Goal: Browse casually: Explore the website without a specific task or goal

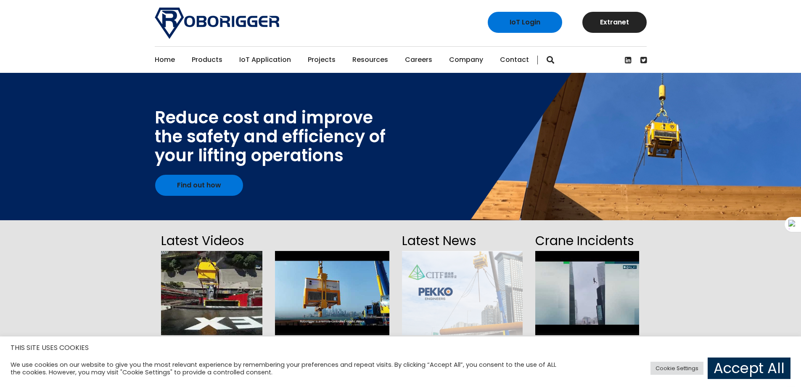
click at [721, 369] on link "Accept All" at bounding box center [749, 367] width 83 height 21
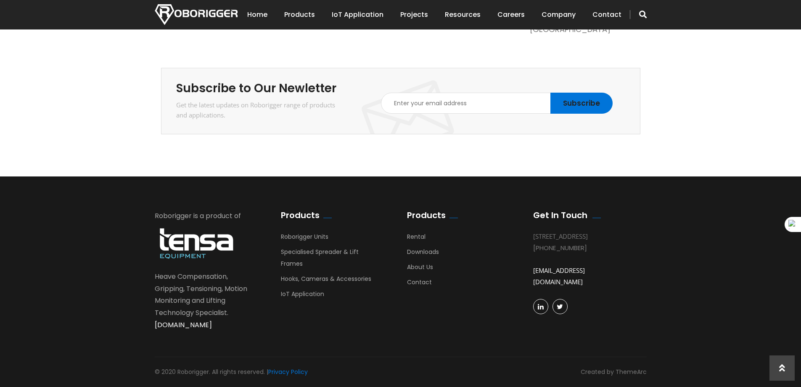
scroll to position [1469, 0]
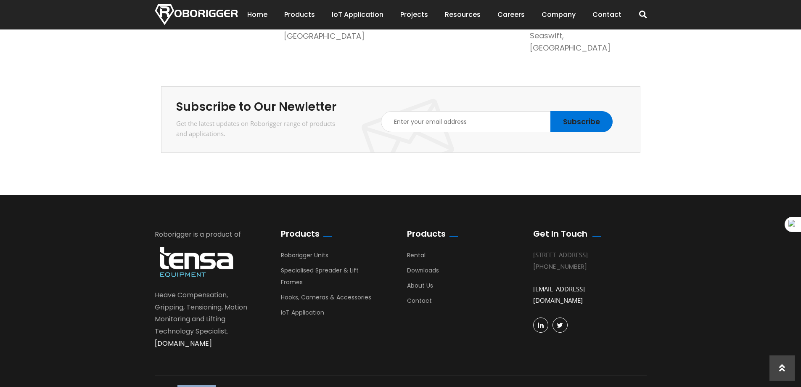
drag, startPoint x: 177, startPoint y: 371, endPoint x: 215, endPoint y: 372, distance: 38.3
click at [215, 384] on div "© 2020 Roborigger. All rights reserved. | Privacy Policy" at bounding box center [231, 389] width 153 height 11
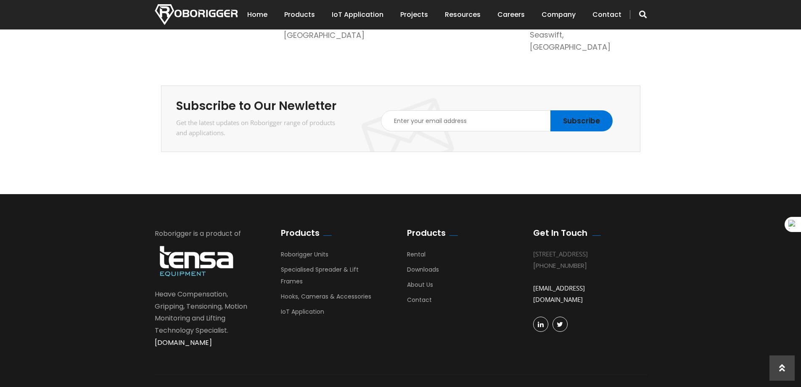
click at [104, 256] on footer "Roborigger is a product of Heave Compensation, Gripping, Tensioning, Motion Mon…" at bounding box center [400, 299] width 801 height 210
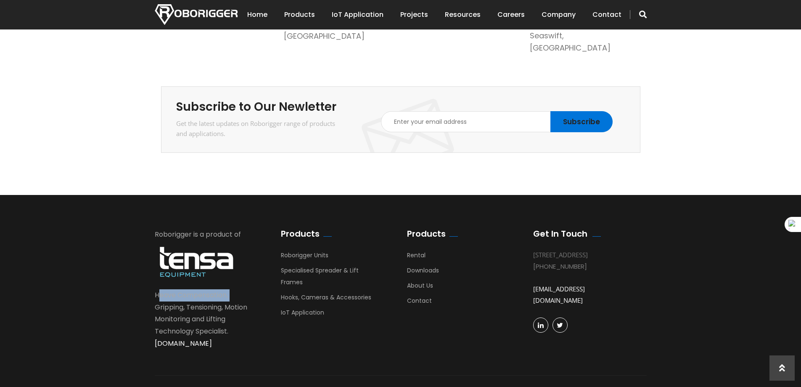
drag, startPoint x: 156, startPoint y: 278, endPoint x: 233, endPoint y: 277, distance: 77.0
click at [233, 277] on div "Roborigger is a product of Heave Compensation, Gripping, Tensioning, Motion Mon…" at bounding box center [205, 288] width 101 height 121
click at [178, 278] on div "Roborigger is a product of Heave Compensation, Gripping, Tensioning, Motion Mon…" at bounding box center [205, 288] width 101 height 121
drag, startPoint x: 177, startPoint y: 276, endPoint x: 228, endPoint y: 274, distance: 50.5
click at [228, 274] on div "Roborigger is a product of Heave Compensation, Gripping, Tensioning, Motion Mon…" at bounding box center [205, 288] width 101 height 121
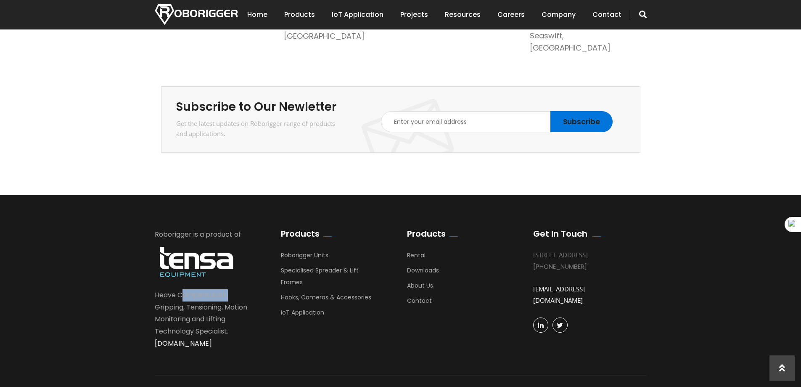
click at [184, 278] on div "Roborigger is a product of Heave Compensation, Gripping, Tensioning, Motion Mon…" at bounding box center [205, 288] width 101 height 121
click at [178, 276] on div "Roborigger is a product of Heave Compensation, Gripping, Tensioning, Motion Mon…" at bounding box center [205, 288] width 101 height 121
drag, startPoint x: 178, startPoint y: 276, endPoint x: 228, endPoint y: 277, distance: 50.1
click at [228, 277] on div "Roborigger is a product of Heave Compensation, Gripping, Tensioning, Motion Mon…" at bounding box center [205, 288] width 101 height 121
copy div "Compensation"
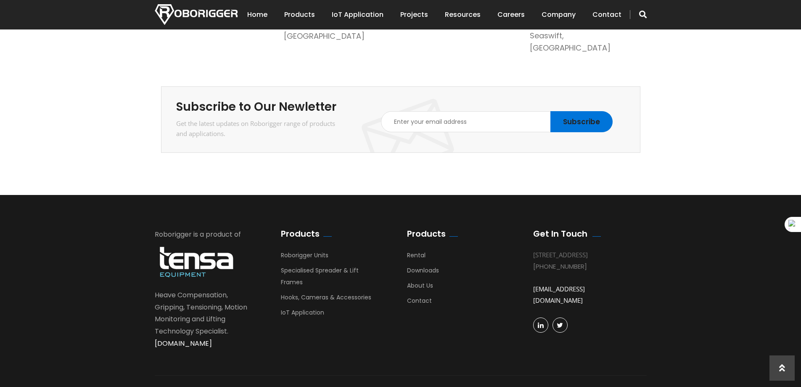
click at [686, 246] on footer "Roborigger is a product of Heave Compensation, Gripping, Tensioning, Motion Mon…" at bounding box center [400, 300] width 801 height 210
